Goal: Navigation & Orientation: Find specific page/section

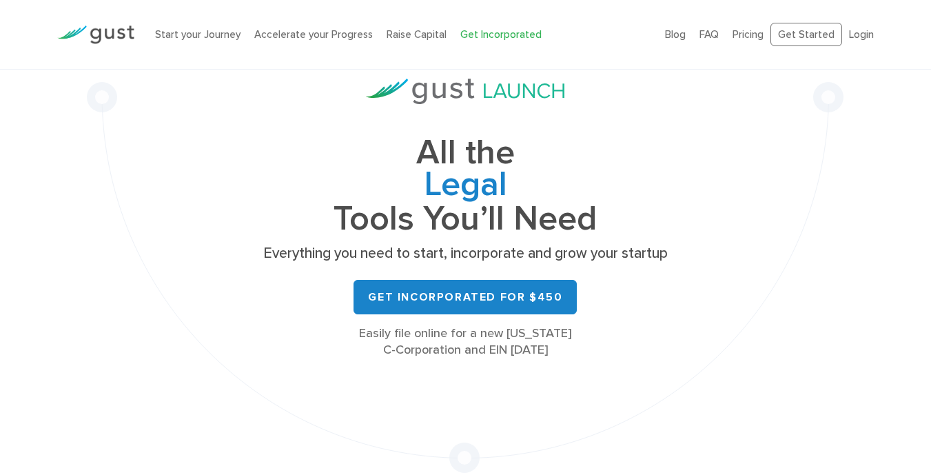
scroll to position [77, 0]
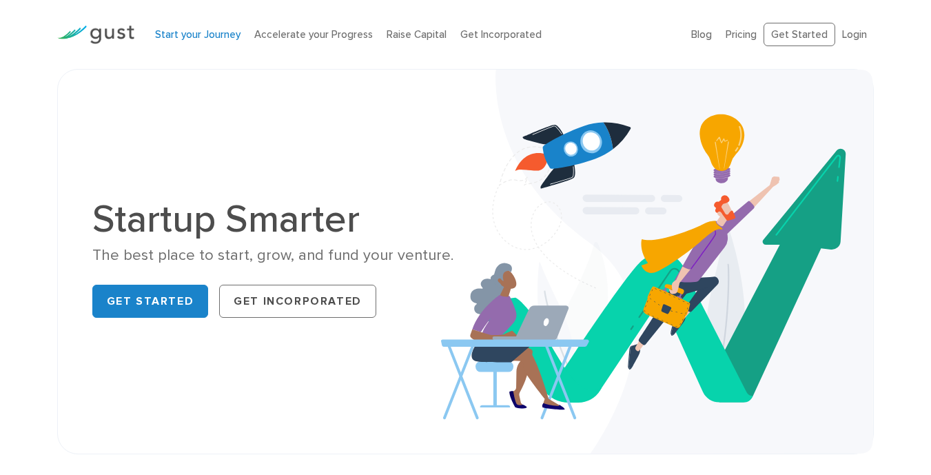
click at [212, 37] on link "Start your Journey" at bounding box center [197, 34] width 85 height 12
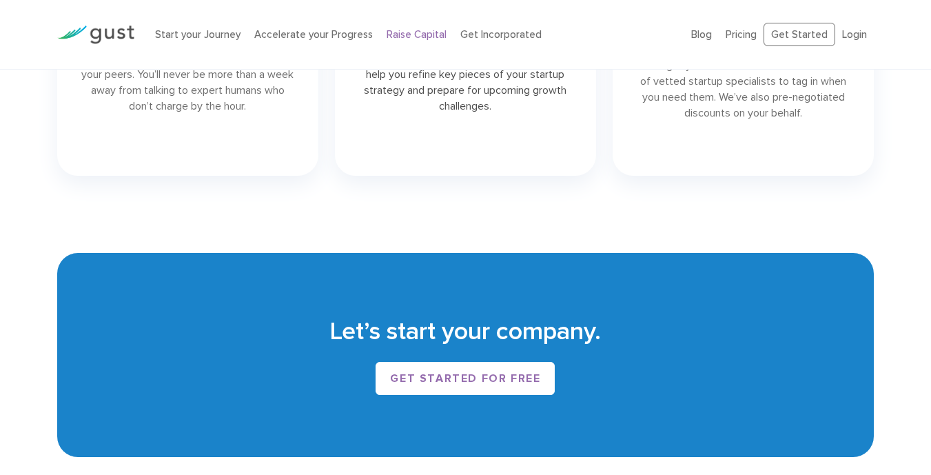
scroll to position [2110, 0]
